Goal: Task Accomplishment & Management: Use online tool/utility

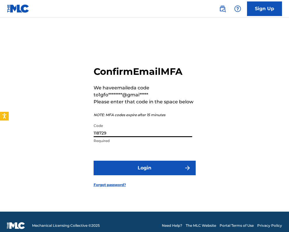
type input "118729"
click at [130, 172] on button "Login" at bounding box center [145, 168] width 102 height 15
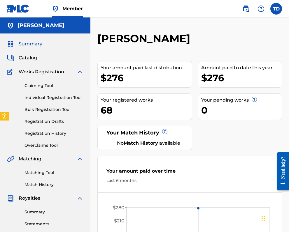
click at [57, 134] on link "Registration History" at bounding box center [53, 134] width 59 height 6
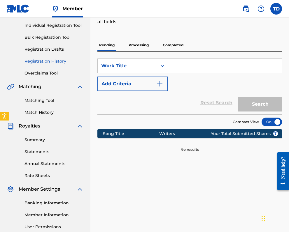
scroll to position [67, 0]
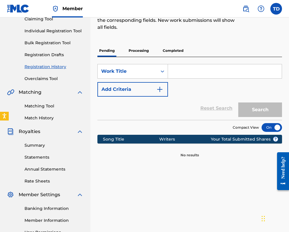
click at [142, 50] on p "Processing" at bounding box center [139, 51] width 24 height 12
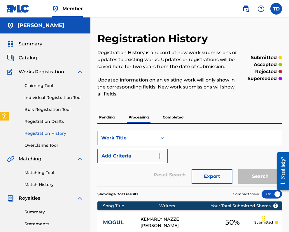
click at [178, 115] on p "Completed" at bounding box center [173, 117] width 24 height 12
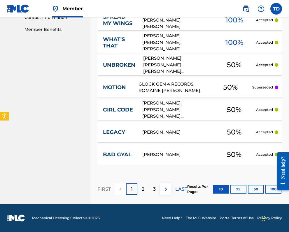
scroll to position [294, 0]
click at [143, 190] on p "2" at bounding box center [143, 189] width 3 height 7
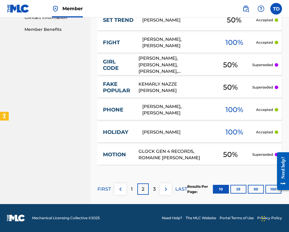
click at [154, 191] on p "3" at bounding box center [154, 189] width 3 height 7
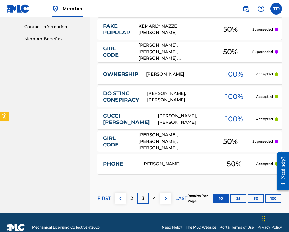
scroll to position [292, 0]
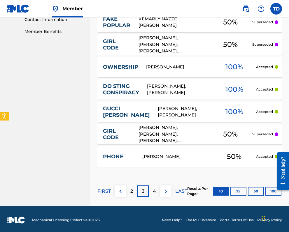
click at [156, 192] on div "4" at bounding box center [154, 191] width 11 height 11
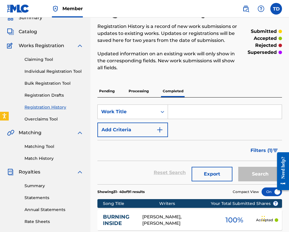
scroll to position [22, 0]
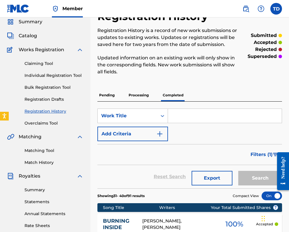
click at [138, 96] on p "Processing" at bounding box center [139, 95] width 24 height 12
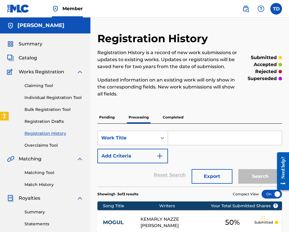
click at [51, 98] on link "Individual Registration Tool" at bounding box center [53, 98] width 59 height 6
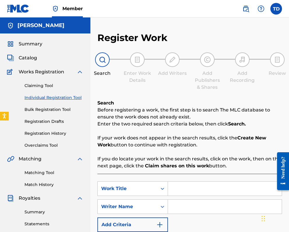
click at [184, 194] on input "Search Form" at bounding box center [225, 189] width 114 height 14
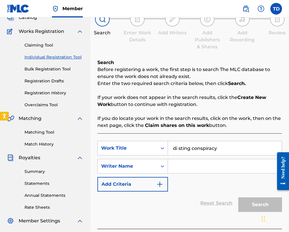
scroll to position [42, 0]
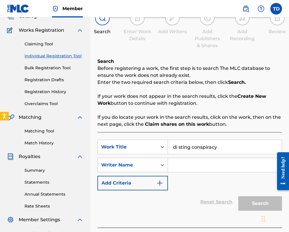
type input "di sting conspiracy"
click at [178, 167] on input "Search Form" at bounding box center [225, 165] width 114 height 14
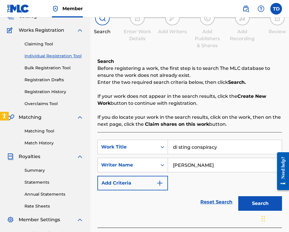
type input "[PERSON_NAME]"
drag, startPoint x: 205, startPoint y: 176, endPoint x: 262, endPoint y: 203, distance: 63.4
click at [262, 203] on button "Search" at bounding box center [260, 203] width 44 height 15
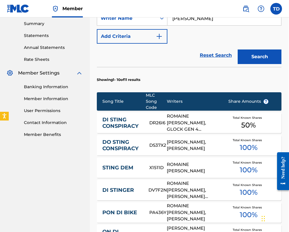
scroll to position [185, 1]
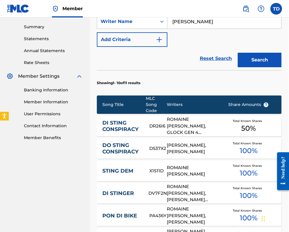
click at [251, 119] on span "Total Known Shares" at bounding box center [248, 121] width 31 height 4
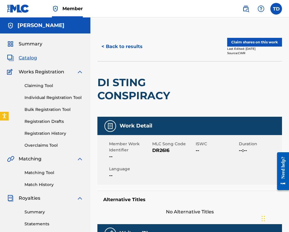
click at [252, 41] on button "Claim shares on this work" at bounding box center [254, 42] width 55 height 9
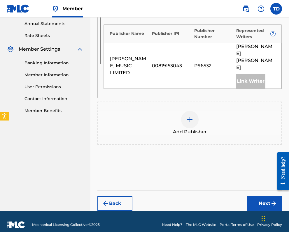
scroll to position [210, 0]
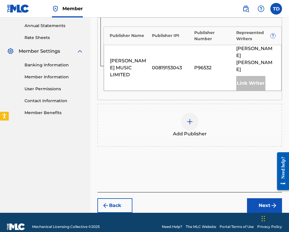
click at [189, 118] on img at bounding box center [189, 121] width 7 height 7
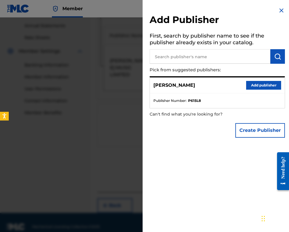
click at [258, 84] on button "Add publisher" at bounding box center [263, 85] width 35 height 9
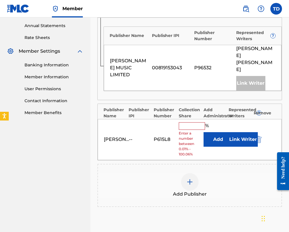
click at [182, 122] on input "text" at bounding box center [192, 126] width 26 height 8
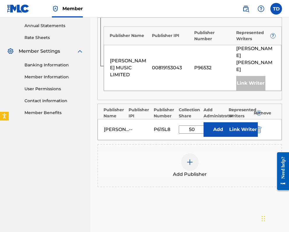
type input "50"
click at [215, 122] on button "Add" at bounding box center [217, 129] width 29 height 15
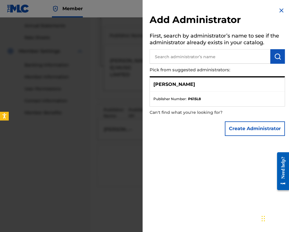
click at [280, 8] on img at bounding box center [281, 10] width 7 height 7
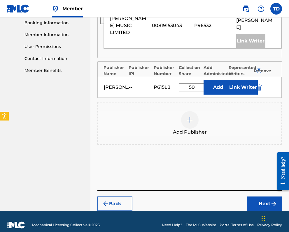
scroll to position [252, 0]
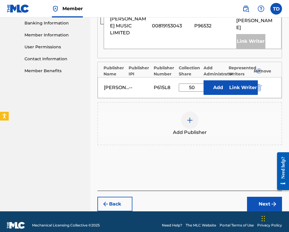
click at [262, 197] on button "Next" at bounding box center [264, 204] width 35 height 15
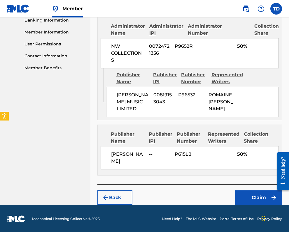
scroll to position [255, 0]
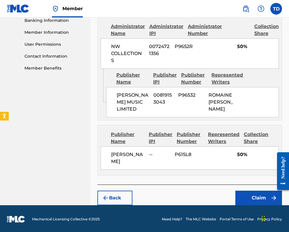
click at [260, 198] on button "Claim" at bounding box center [258, 198] width 47 height 15
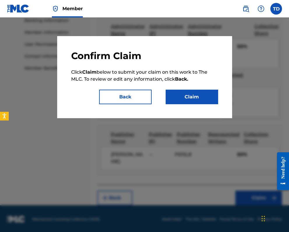
click at [200, 96] on button "Claim" at bounding box center [192, 97] width 52 height 15
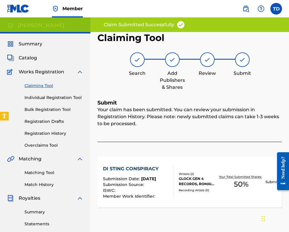
scroll to position [0, 0]
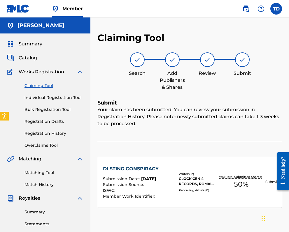
click at [50, 97] on link "Individual Registration Tool" at bounding box center [53, 98] width 59 height 6
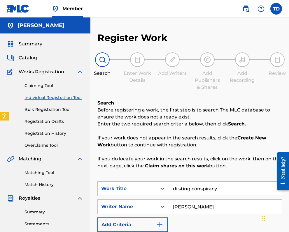
click at [224, 184] on input "di sting conspiracy" at bounding box center [225, 189] width 114 height 14
click at [238, 205] on input "[PERSON_NAME]" at bounding box center [225, 207] width 114 height 14
type input "r"
click at [221, 188] on input "Search Form" at bounding box center [225, 189] width 114 height 14
type input "drift"
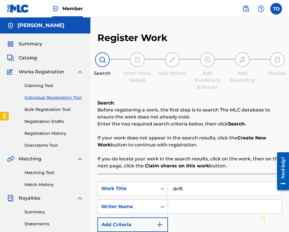
click at [197, 203] on input "Search Form" at bounding box center [225, 207] width 114 height 14
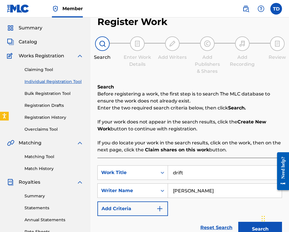
scroll to position [19, 0]
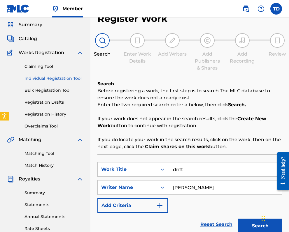
click at [190, 188] on input "[PERSON_NAME]" at bounding box center [225, 188] width 114 height 14
type input "[PERSON_NAME]"
click at [247, 223] on button "Search" at bounding box center [260, 226] width 44 height 15
drag, startPoint x: 252, startPoint y: 225, endPoint x: 245, endPoint y: 227, distance: 7.2
click at [252, 225] on button "Search" at bounding box center [260, 226] width 44 height 15
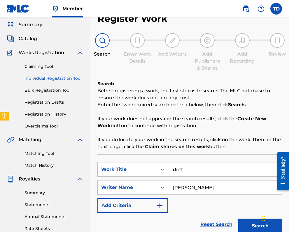
click at [252, 226] on button "Search" at bounding box center [260, 226] width 44 height 15
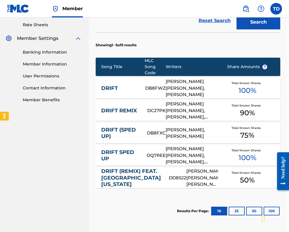
scroll to position [224, 2]
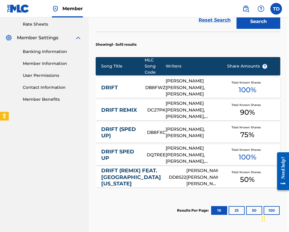
click at [246, 170] on span "Total Known Shares" at bounding box center [246, 172] width 31 height 4
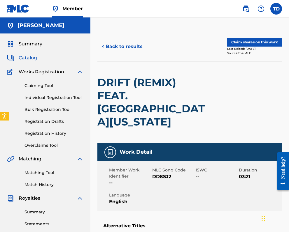
click at [104, 45] on button "< Back to results" at bounding box center [121, 46] width 49 height 15
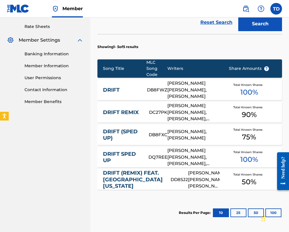
scroll to position [222, 0]
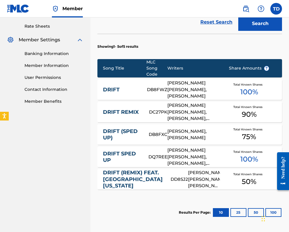
click at [209, 80] on div "[PERSON_NAME] [PERSON_NAME], [PERSON_NAME]" at bounding box center [193, 90] width 52 height 20
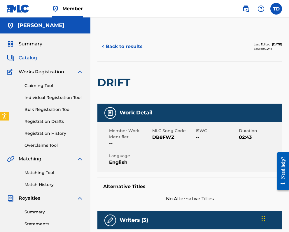
click at [103, 46] on button "< Back to results" at bounding box center [121, 46] width 49 height 15
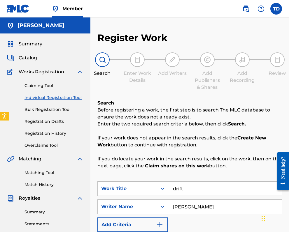
scroll to position [129, 0]
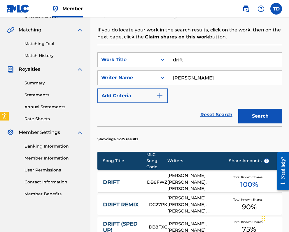
click at [194, 60] on input "drift" at bounding box center [225, 60] width 114 height 14
type input "d"
type input "party animal"
click at [214, 78] on input "[PERSON_NAME]" at bounding box center [225, 78] width 114 height 14
type input "T"
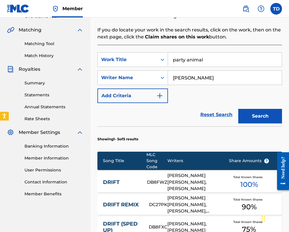
click at [265, 114] on button "Search" at bounding box center [260, 116] width 44 height 15
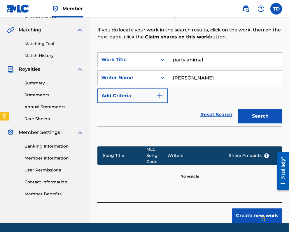
click at [189, 78] on input "[PERSON_NAME]" at bounding box center [225, 78] width 114 height 14
click at [261, 115] on button "Search" at bounding box center [260, 116] width 44 height 15
click at [229, 77] on input "charly blacks" at bounding box center [225, 78] width 114 height 14
click at [176, 78] on input "cesmond" at bounding box center [225, 78] width 114 height 14
click at [206, 76] on input "[PERSON_NAME]" at bounding box center [225, 78] width 114 height 14
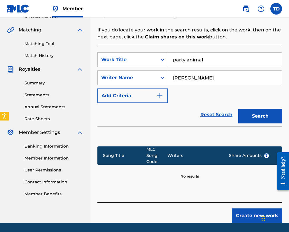
type input "[PERSON_NAME]"
click at [254, 116] on button "Search" at bounding box center [260, 116] width 44 height 15
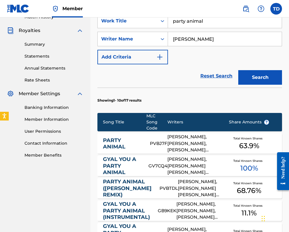
scroll to position [175, 0]
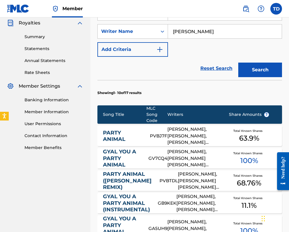
click at [204, 149] on div "[PERSON_NAME], [PERSON_NAME] [PERSON_NAME] [PERSON_NAME]" at bounding box center [193, 159] width 52 height 20
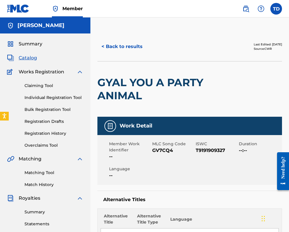
click at [35, 41] on span "Summary" at bounding box center [31, 44] width 24 height 7
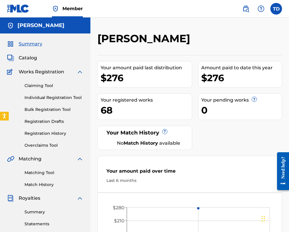
click at [45, 96] on link "Individual Registration Tool" at bounding box center [53, 98] width 59 height 6
click at [50, 96] on link "Individual Registration Tool" at bounding box center [53, 98] width 59 height 6
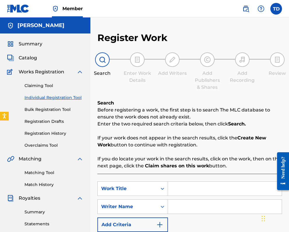
scroll to position [0, 0]
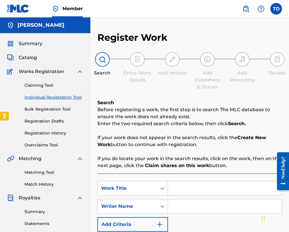
click at [47, 132] on link "Registration History" at bounding box center [53, 133] width 59 height 6
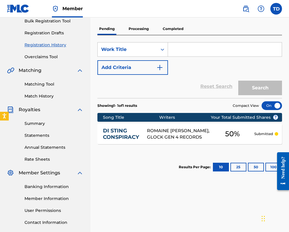
scroll to position [88, 0]
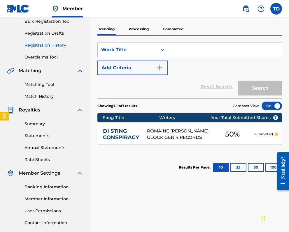
click at [140, 27] on p "Processing" at bounding box center [139, 29] width 24 height 12
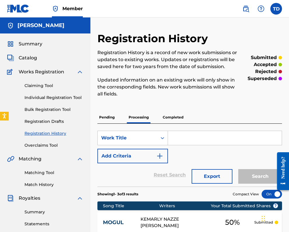
click at [277, 8] on label at bounding box center [276, 9] width 12 height 12
click at [276, 9] on input "TD [PERSON_NAME] [EMAIL_ADDRESS][DOMAIN_NAME] Notification Preferences Profile …" at bounding box center [276, 9] width 0 height 0
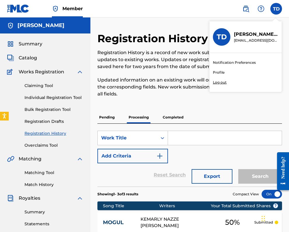
click at [219, 82] on p "Log out" at bounding box center [220, 82] width 14 height 5
click at [276, 9] on input "TD [PERSON_NAME] [EMAIL_ADDRESS][DOMAIN_NAME] Notification Preferences Profile …" at bounding box center [276, 9] width 0 height 0
